Goal: Task Accomplishment & Management: Complete application form

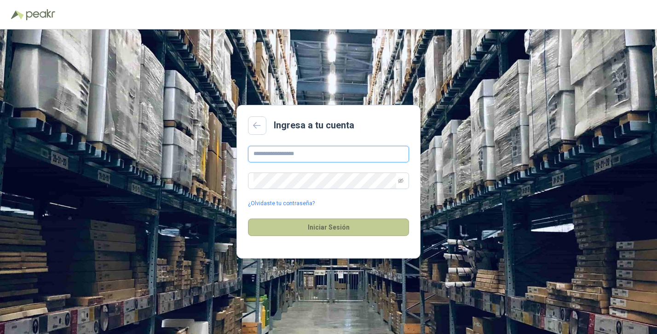
type input "**********"
click at [310, 233] on button "Iniciar Sesión" at bounding box center [328, 227] width 161 height 17
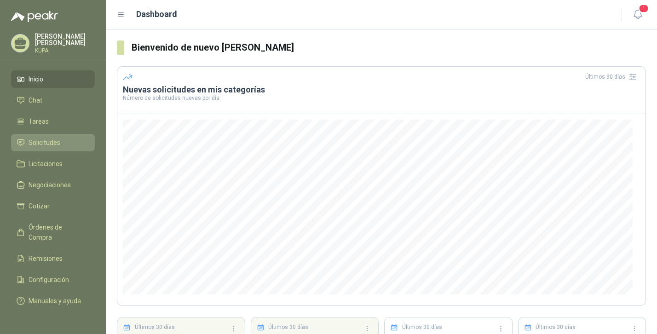
click at [43, 139] on span "Solicitudes" at bounding box center [45, 143] width 32 height 10
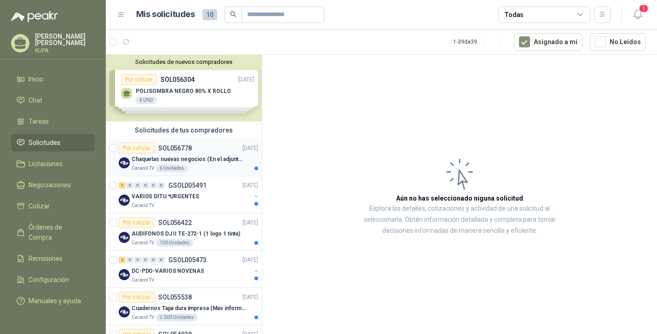
click at [188, 154] on div "Chaquetas nuevas negocios (En el adjunto mas informacion)" at bounding box center [195, 159] width 127 height 11
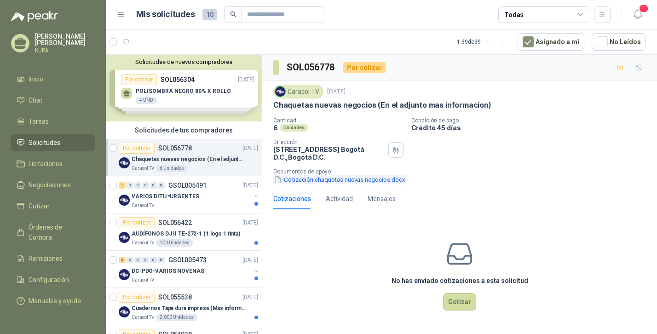
click at [361, 179] on button "Cotización chaquetas nuevas negocios.docx" at bounding box center [339, 180] width 133 height 10
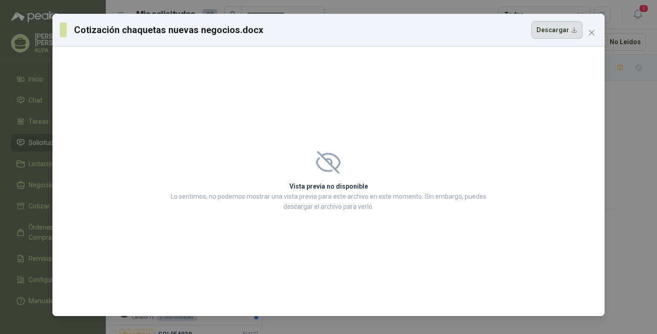
click at [560, 30] on button "Descargar" at bounding box center [556, 29] width 51 height 17
click at [591, 30] on icon "close" at bounding box center [591, 32] width 7 height 7
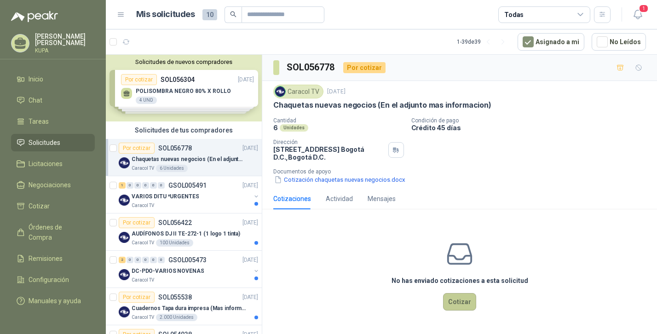
click at [458, 302] on button "Cotizar" at bounding box center [459, 301] width 33 height 17
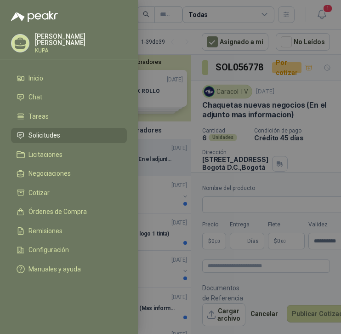
click at [234, 213] on div at bounding box center [170, 167] width 341 height 334
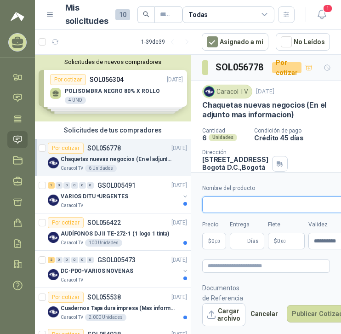
click at [229, 205] on input "Nombre del producto" at bounding box center [282, 204] width 161 height 17
type input "**********"
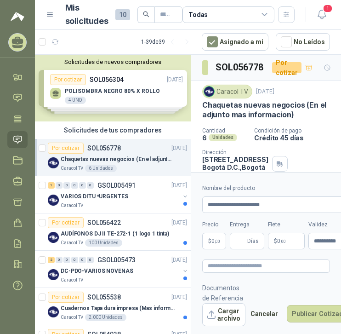
click at [256, 226] on label "Entrega" at bounding box center [247, 224] width 35 height 9
click at [246, 233] on input "Entrega" at bounding box center [241, 241] width 10 height 16
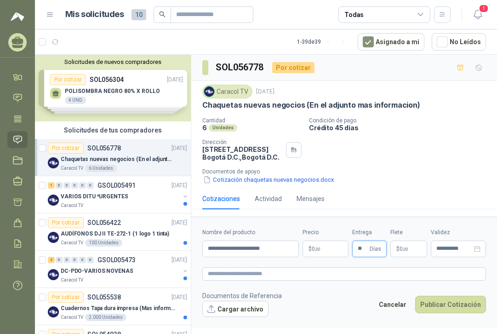
type input "**"
click at [340, 246] on p "$ 0 ,00" at bounding box center [326, 249] width 46 height 17
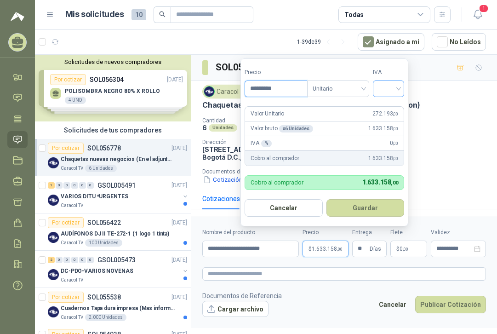
click at [404, 89] on div at bounding box center [388, 89] width 31 height 17
type input "*********"
click at [398, 107] on div "19%" at bounding box center [390, 108] width 17 height 10
click at [480, 108] on div "Chaquetas nuevas negocios (En el adjunto mas informacion)" at bounding box center [344, 105] width 284 height 10
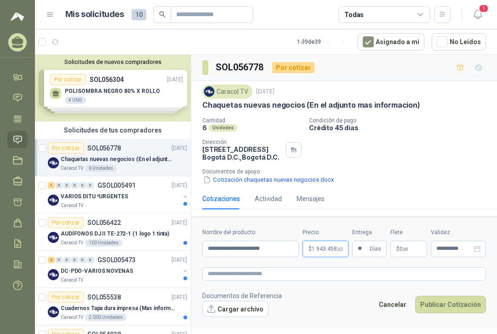
click at [323, 254] on p "$ 1.943.458 ,02" at bounding box center [326, 249] width 46 height 17
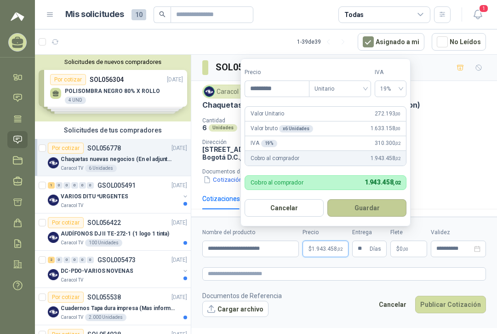
click at [360, 212] on button "Guardar" at bounding box center [367, 207] width 79 height 17
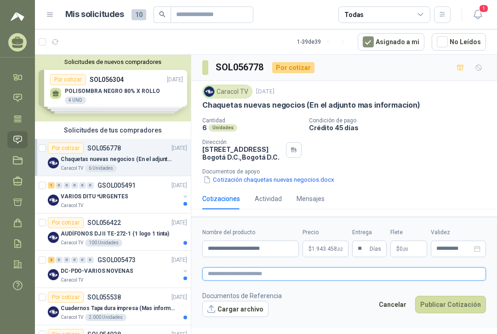
click at [256, 276] on textarea at bounding box center [344, 273] width 284 height 13
click at [247, 277] on textarea at bounding box center [344, 273] width 284 height 13
paste textarea "**********"
type textarea "**********"
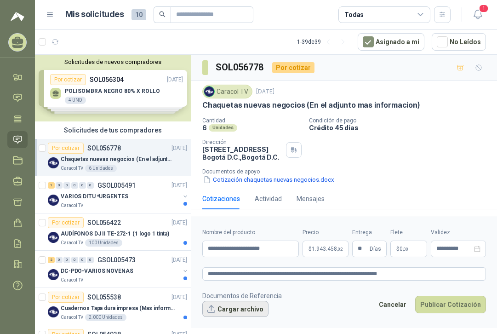
click at [241, 305] on button "Cargar archivo" at bounding box center [235, 309] width 66 height 17
click at [231, 306] on button "Cargar archivo" at bounding box center [235, 309] width 66 height 17
click at [230, 312] on button "Cargar archivo" at bounding box center [235, 309] width 66 height 17
click at [244, 307] on button "Cargar archivo" at bounding box center [235, 309] width 66 height 17
click at [252, 307] on button "Cargar archivo" at bounding box center [235, 309] width 66 height 17
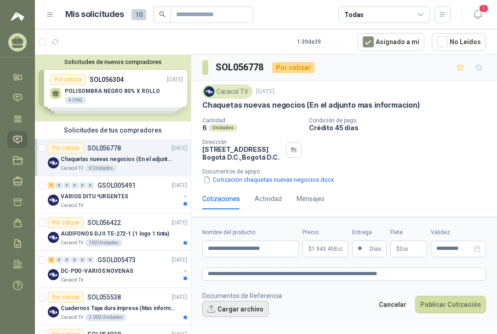
click at [244, 307] on button "Cargar archivo" at bounding box center [235, 309] width 66 height 17
click at [235, 311] on button "Cargar archivo" at bounding box center [235, 309] width 66 height 17
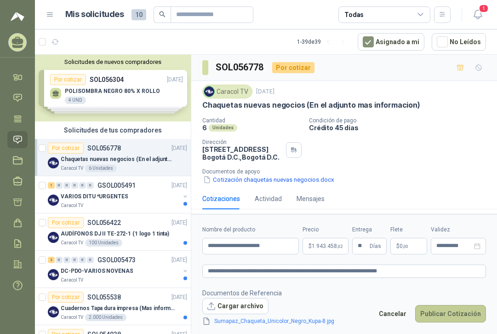
click at [433, 313] on button "Publicar Cotización" at bounding box center [450, 313] width 71 height 17
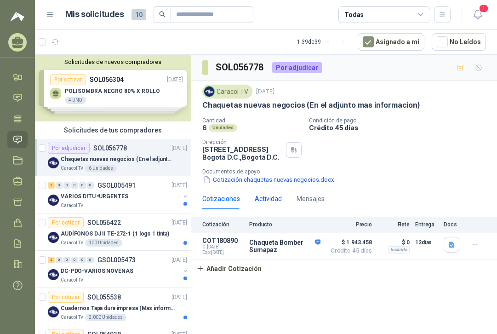
click at [271, 199] on div "Actividad" at bounding box center [268, 199] width 27 height 10
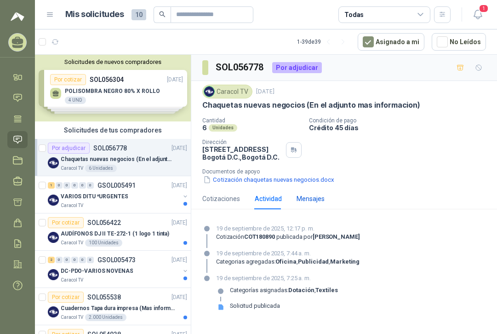
click at [303, 199] on div "Mensajes" at bounding box center [311, 199] width 28 height 10
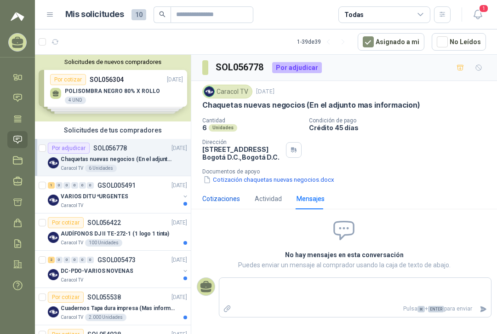
click at [220, 201] on div "Cotizaciones" at bounding box center [221, 199] width 38 height 10
